Goal: Check status

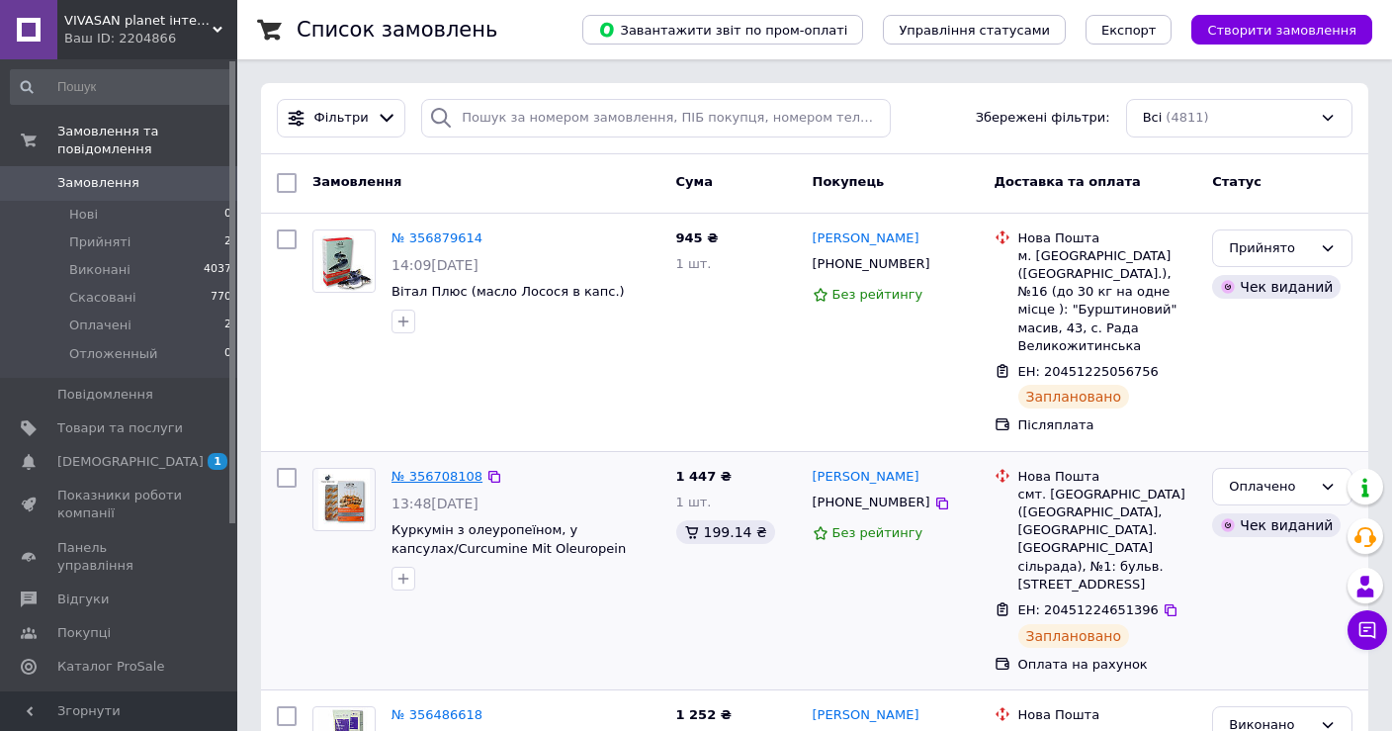
click at [419, 469] on link "№ 356708108" at bounding box center [437, 476] width 91 height 15
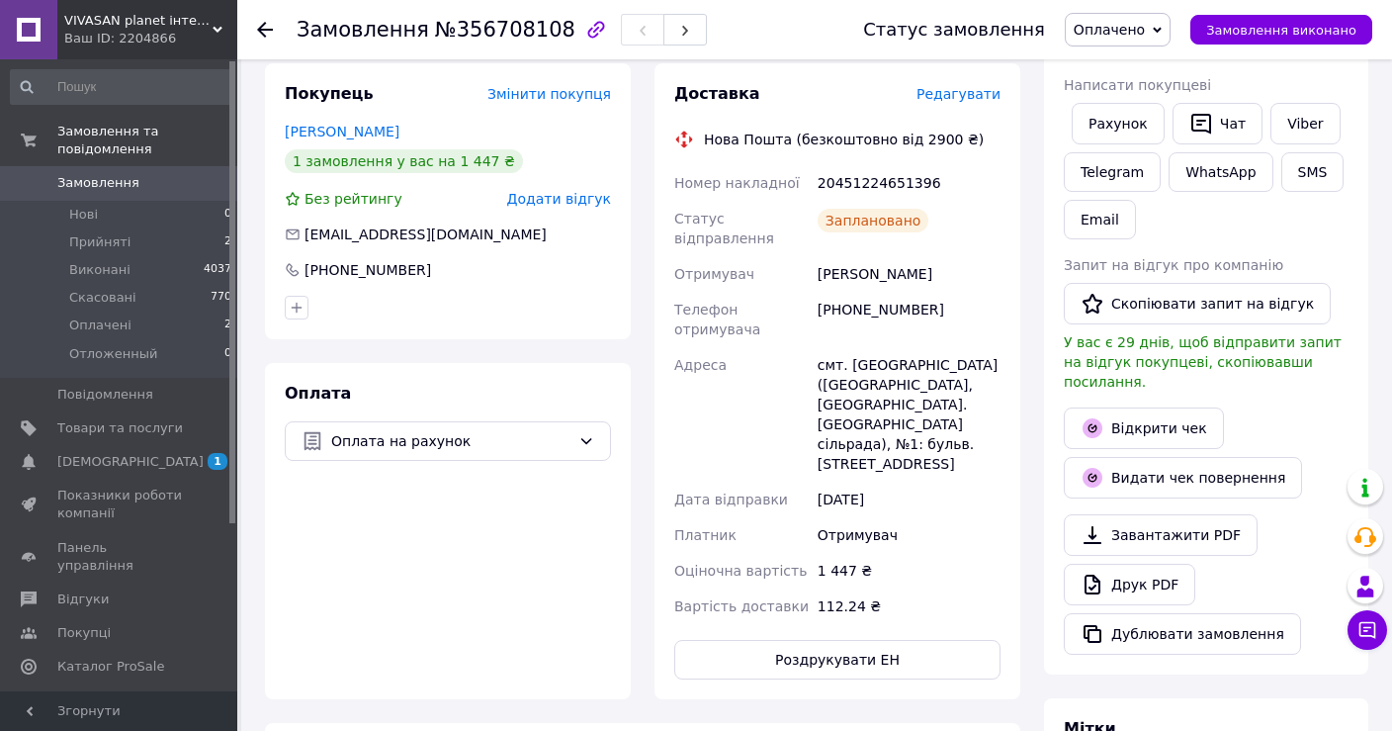
scroll to position [280, 0]
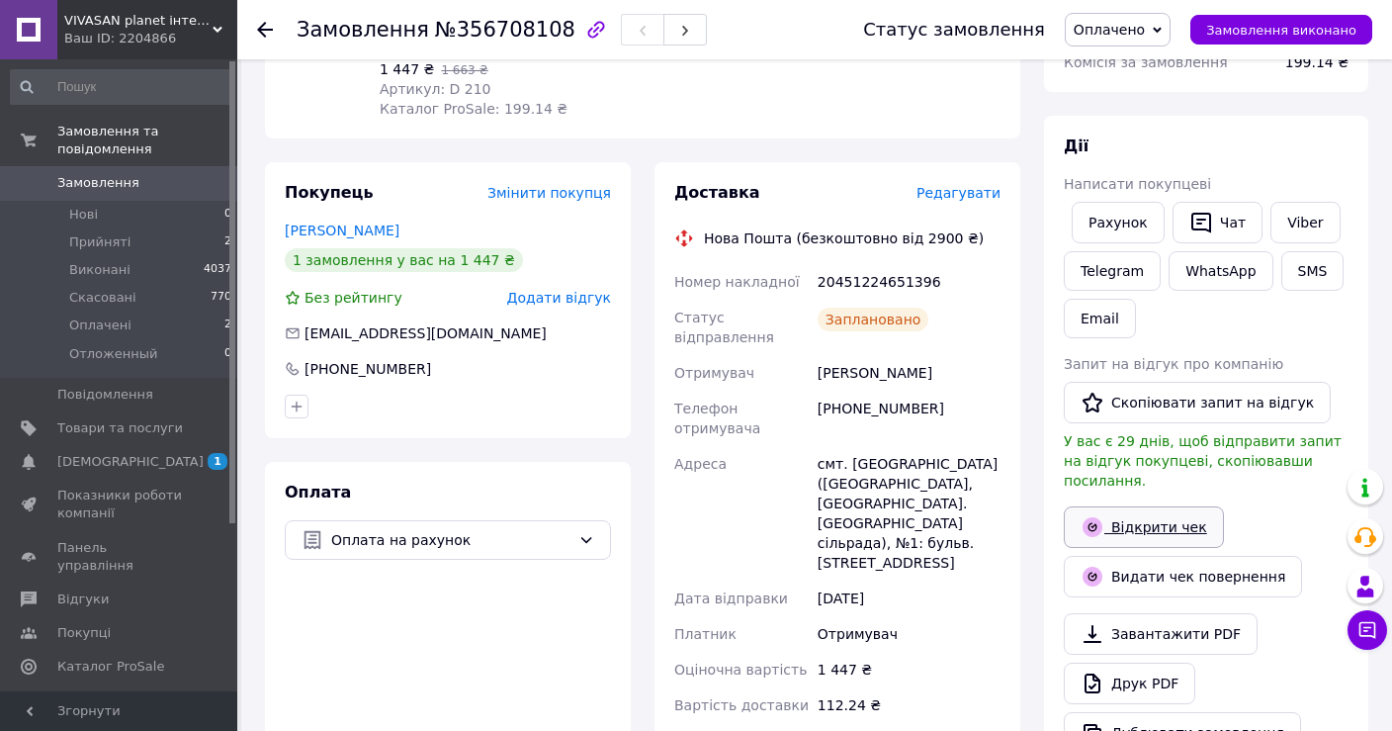
click at [1149, 506] on link "Відкрити чек" at bounding box center [1144, 527] width 160 height 42
click at [1164, 667] on link "Друк PDF" at bounding box center [1130, 683] width 132 height 42
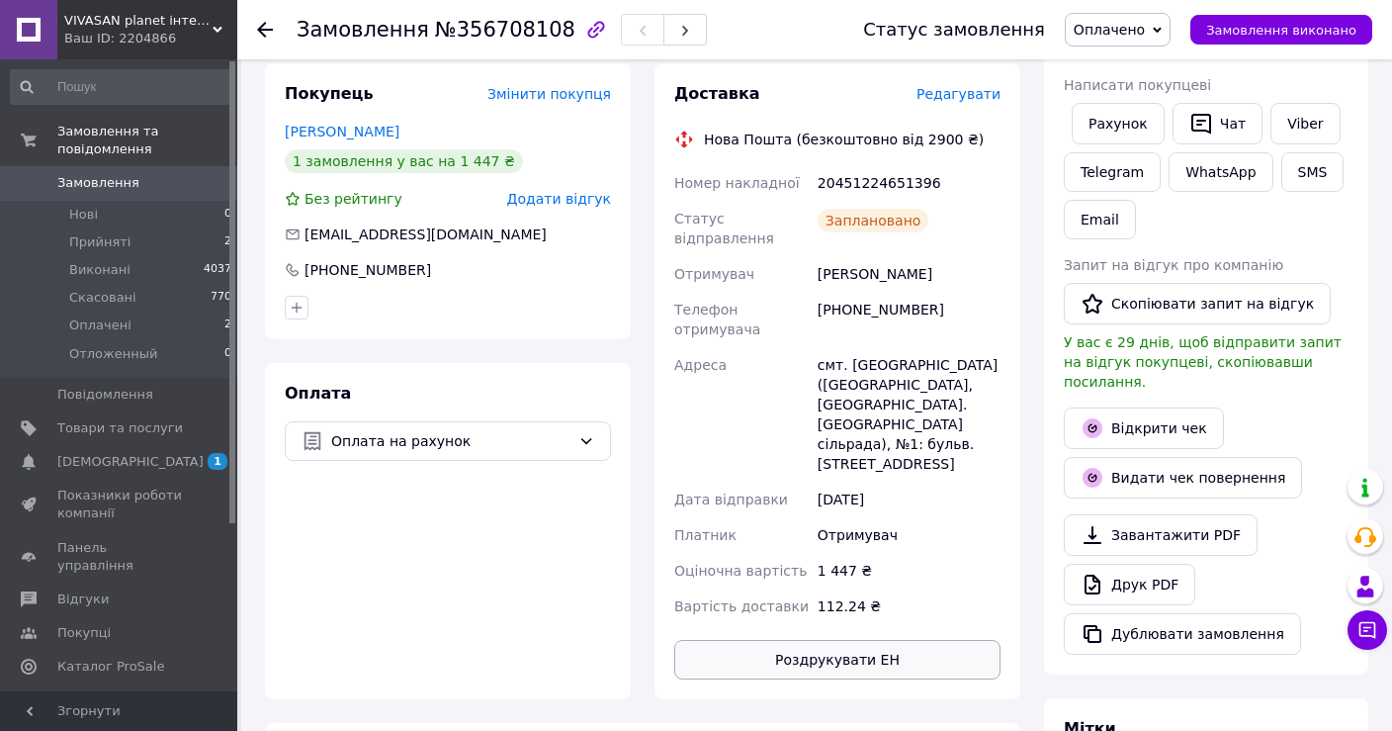
click at [878, 640] on button "Роздрукувати ЕН" at bounding box center [837, 660] width 326 height 40
click at [80, 316] on span "Оплачені" at bounding box center [100, 325] width 62 height 18
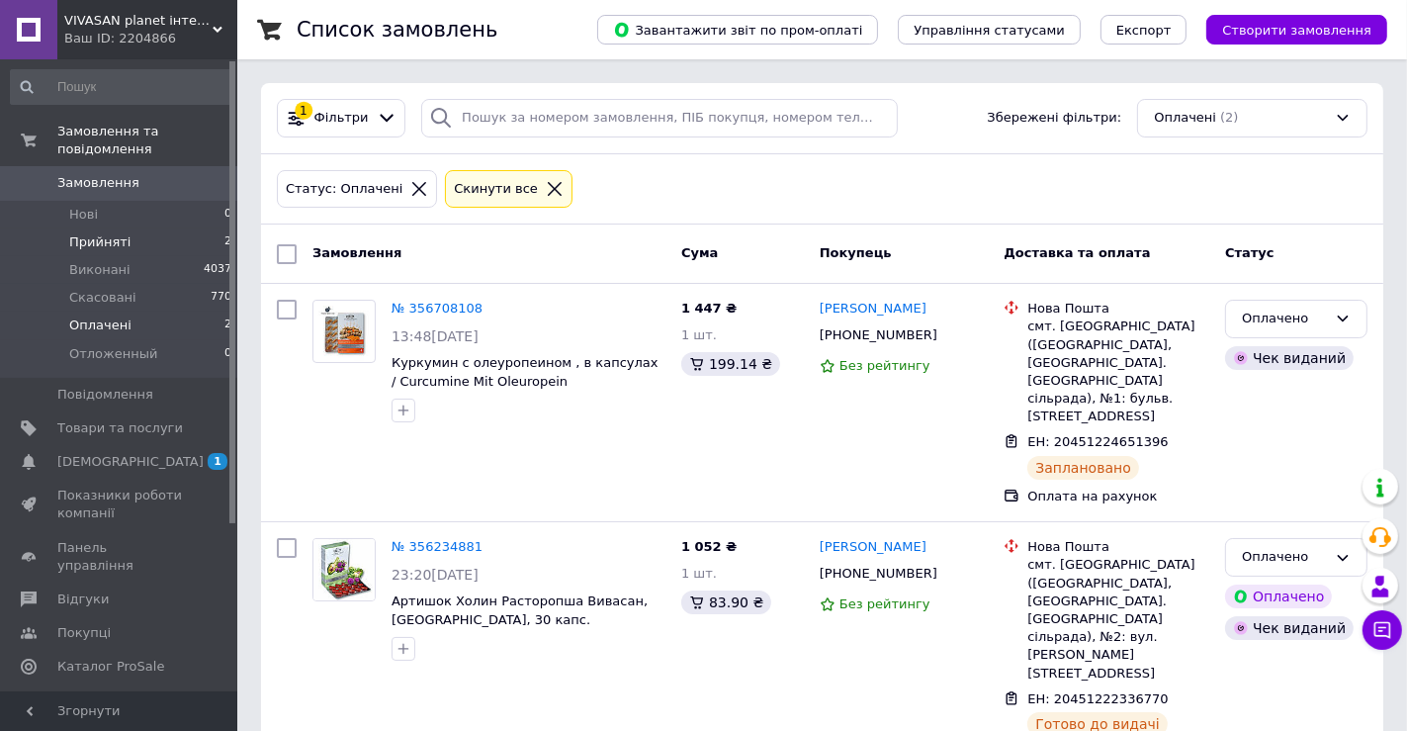
click at [80, 233] on span "Прийняті" at bounding box center [99, 242] width 61 height 18
